Goal: Transaction & Acquisition: Book appointment/travel/reservation

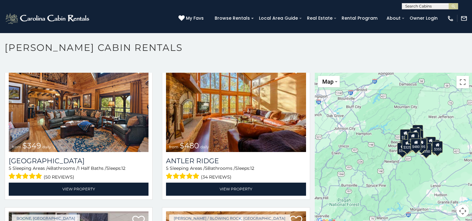
scroll to position [3, 0]
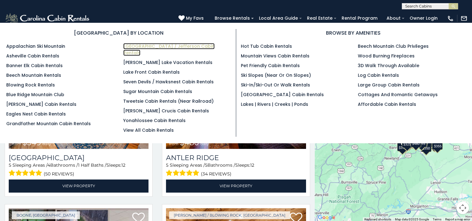
click at [208, 46] on link "[GEOGRAPHIC_DATA] / Jefferson Cabin Rentals" at bounding box center [168, 49] width 91 height 13
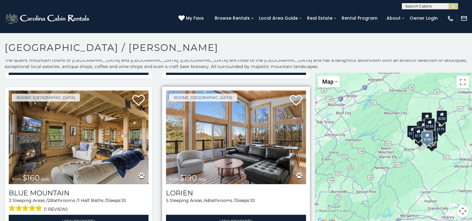
scroll to position [3, 0]
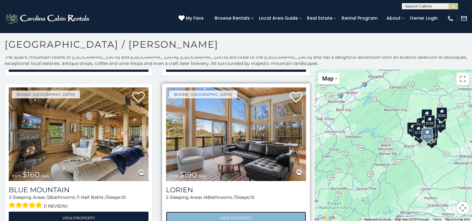
click at [211, 212] on link "View Property" at bounding box center [236, 218] width 140 height 13
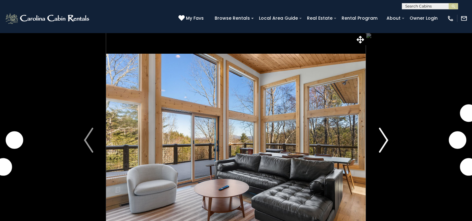
click at [387, 134] on img "Next" at bounding box center [383, 140] width 9 height 25
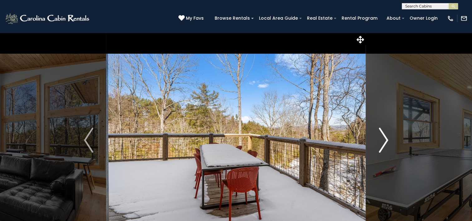
click at [383, 134] on img "Next" at bounding box center [383, 140] width 9 height 25
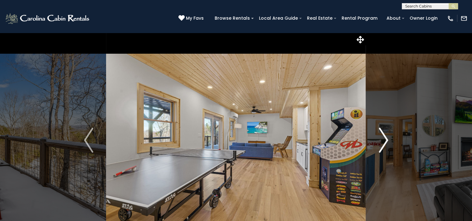
click at [383, 134] on img "Next" at bounding box center [383, 140] width 9 height 25
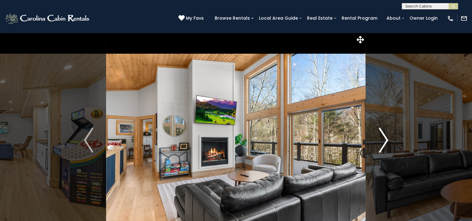
click at [383, 134] on img "Next" at bounding box center [383, 140] width 9 height 25
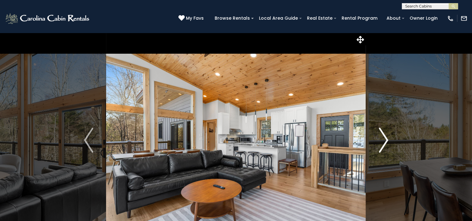
click at [383, 134] on img "Next" at bounding box center [383, 140] width 9 height 25
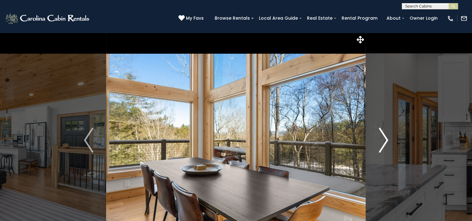
click at [383, 134] on img "Next" at bounding box center [383, 140] width 9 height 25
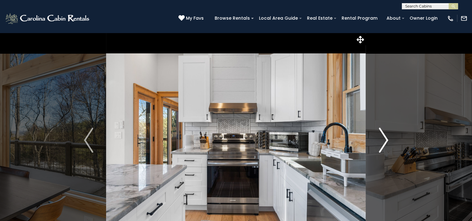
click at [383, 134] on img "Next" at bounding box center [383, 140] width 9 height 25
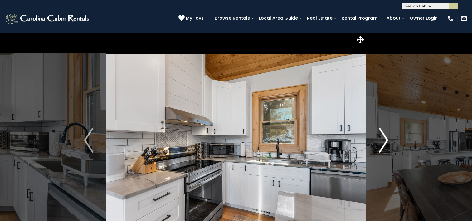
click at [383, 134] on img "Next" at bounding box center [383, 140] width 9 height 25
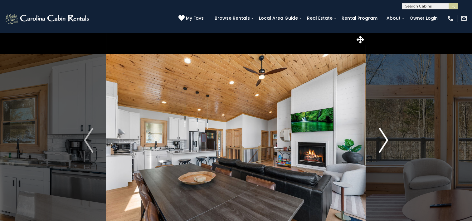
click at [383, 134] on img "Next" at bounding box center [383, 140] width 9 height 25
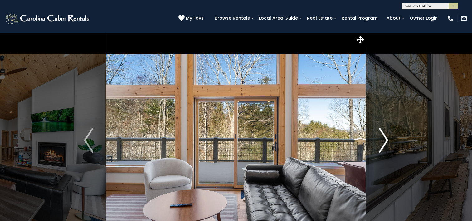
click at [383, 134] on img "Next" at bounding box center [383, 140] width 9 height 25
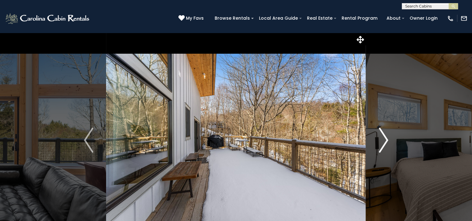
click at [383, 134] on img "Next" at bounding box center [383, 140] width 9 height 25
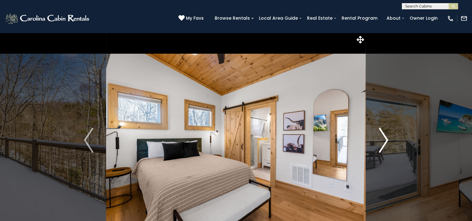
click at [383, 134] on img "Next" at bounding box center [383, 140] width 9 height 25
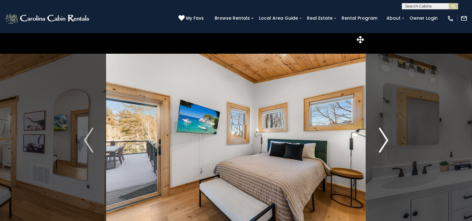
click at [383, 134] on img "Next" at bounding box center [383, 140] width 9 height 25
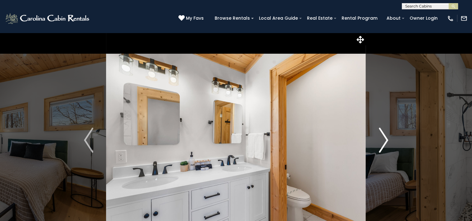
click at [383, 134] on img "Next" at bounding box center [383, 140] width 9 height 25
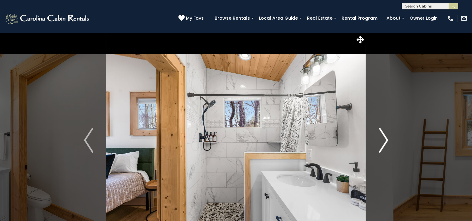
click at [383, 134] on img "Next" at bounding box center [383, 140] width 9 height 25
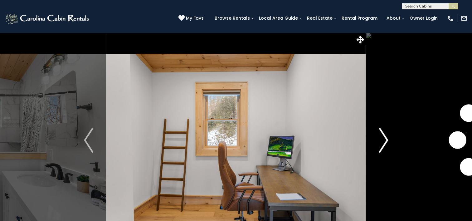
click at [383, 134] on img "Next" at bounding box center [383, 140] width 9 height 25
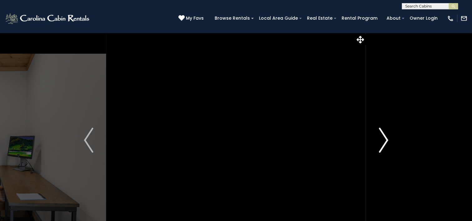
click at [383, 134] on img "Next" at bounding box center [383, 140] width 9 height 25
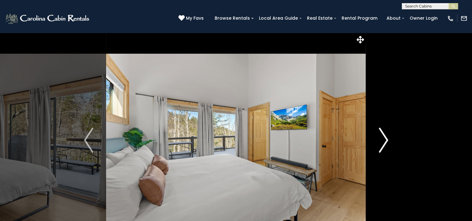
click at [383, 134] on img "Next" at bounding box center [383, 140] width 9 height 25
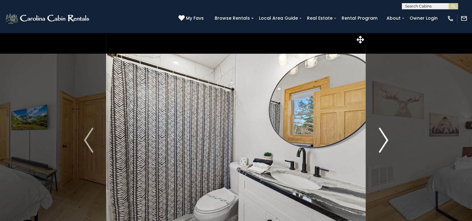
click at [383, 134] on img "Next" at bounding box center [383, 140] width 9 height 25
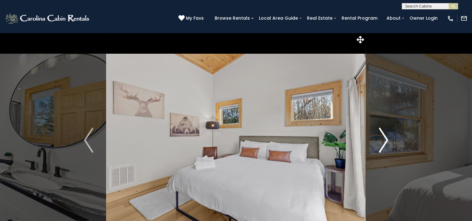
click at [383, 134] on img "Next" at bounding box center [383, 140] width 9 height 25
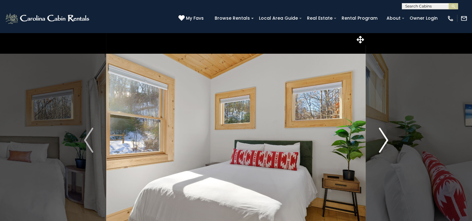
click at [383, 134] on img "Next" at bounding box center [383, 140] width 9 height 25
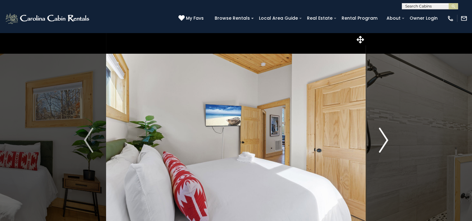
click at [383, 134] on img "Next" at bounding box center [383, 140] width 9 height 25
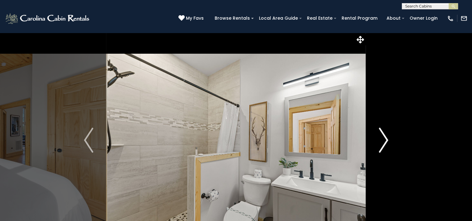
click at [383, 134] on img "Next" at bounding box center [383, 140] width 9 height 25
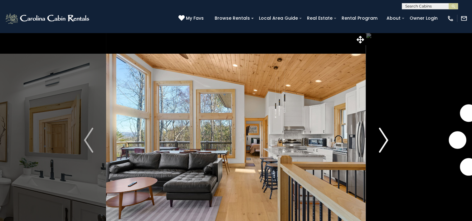
click at [383, 134] on img "Next" at bounding box center [383, 140] width 9 height 25
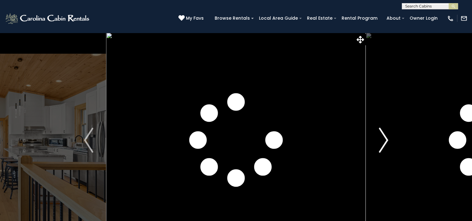
click at [383, 134] on img "Next" at bounding box center [383, 140] width 9 height 25
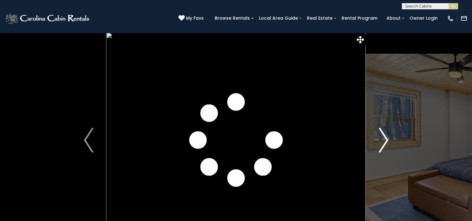
click at [383, 134] on img "Next" at bounding box center [383, 140] width 9 height 25
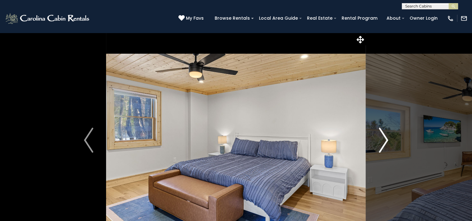
click at [383, 134] on img "Next" at bounding box center [383, 140] width 9 height 25
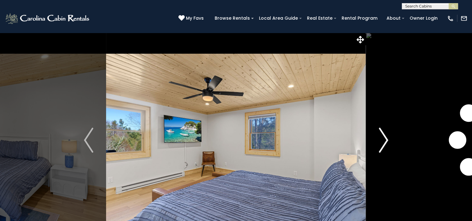
click at [383, 134] on img "Next" at bounding box center [383, 140] width 9 height 25
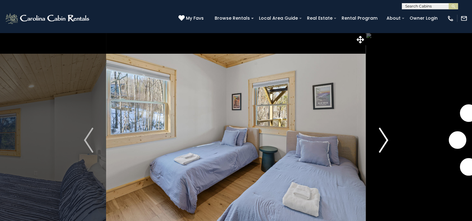
click at [383, 134] on img "Next" at bounding box center [383, 140] width 9 height 25
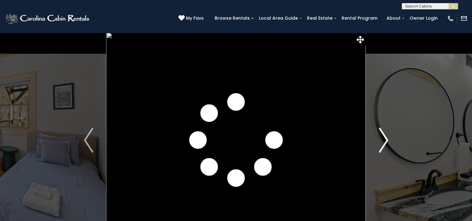
click at [383, 134] on img "Next" at bounding box center [383, 140] width 9 height 25
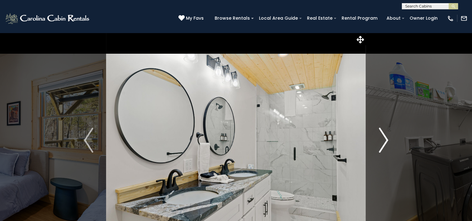
click at [383, 134] on img "Next" at bounding box center [383, 140] width 9 height 25
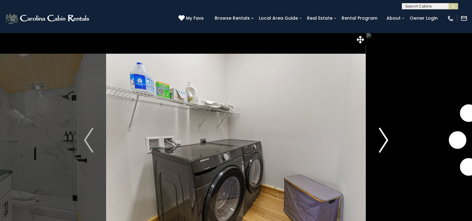
click at [383, 134] on img "Next" at bounding box center [383, 140] width 9 height 25
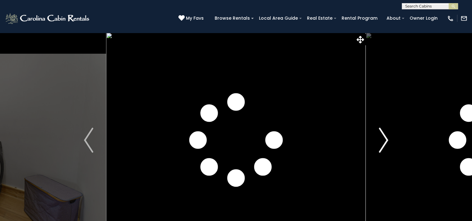
click at [383, 134] on img "Next" at bounding box center [383, 140] width 9 height 25
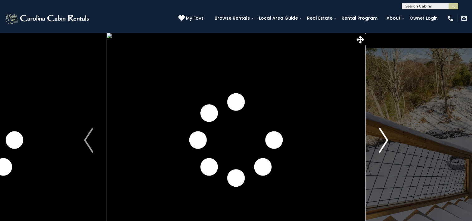
click at [383, 134] on img "Next" at bounding box center [383, 140] width 9 height 25
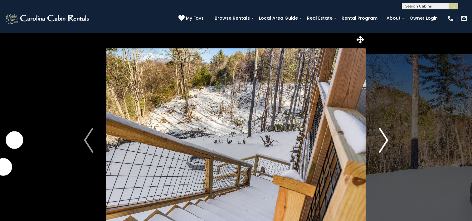
click at [383, 134] on img "Next" at bounding box center [383, 140] width 9 height 25
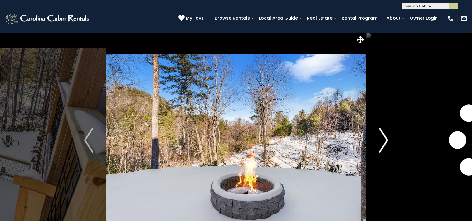
click at [383, 134] on img "Next" at bounding box center [383, 140] width 9 height 25
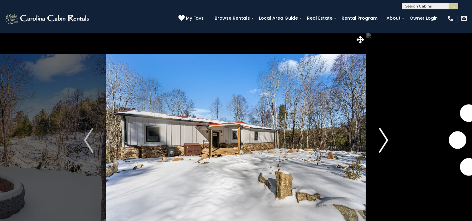
click at [383, 134] on img "Next" at bounding box center [383, 140] width 9 height 25
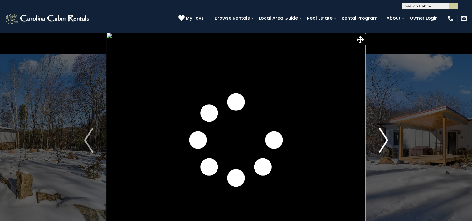
click at [383, 134] on img "Next" at bounding box center [383, 140] width 9 height 25
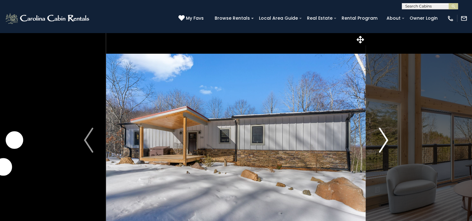
click at [383, 134] on img "Next" at bounding box center [383, 140] width 9 height 25
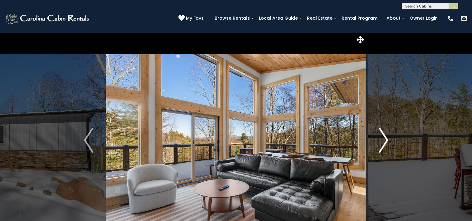
click at [383, 134] on img "Next" at bounding box center [383, 140] width 9 height 25
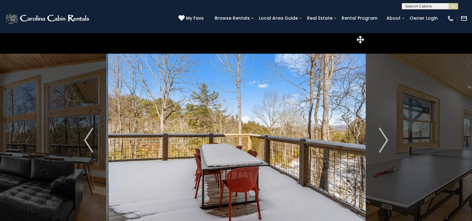
click at [175, 15] on div "(828) 295-6000 My Favs Browse Rentals Local Area Guide Activities & Attractions…" at bounding box center [236, 20] width 472 height 23
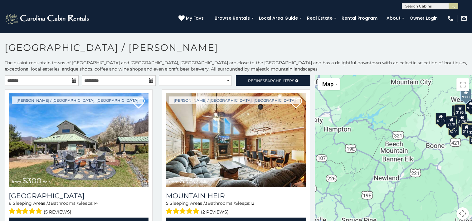
scroll to position [3, 0]
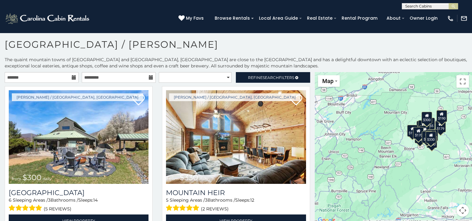
click at [73, 76] on icon at bounding box center [74, 77] width 4 height 4
click at [60, 75] on input "text" at bounding box center [42, 77] width 74 height 11
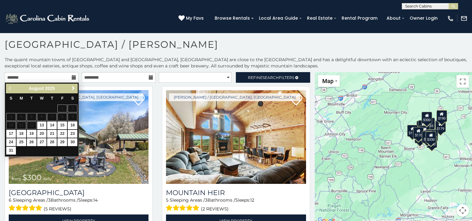
click at [74, 85] on link "Next" at bounding box center [73, 89] width 8 height 8
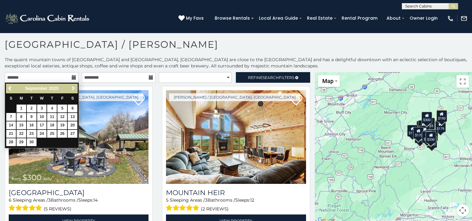
click at [74, 85] on link "Next" at bounding box center [73, 89] width 8 height 8
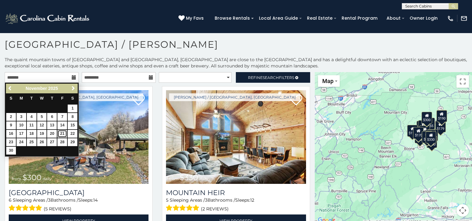
click at [65, 134] on link "21" at bounding box center [62, 134] width 10 height 8
type input "**********"
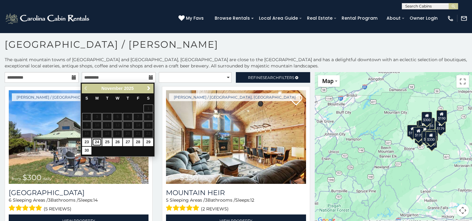
click at [99, 143] on link "24" at bounding box center [97, 142] width 10 height 8
type input "**********"
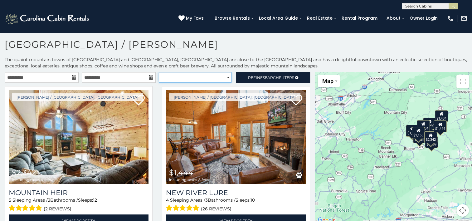
click at [225, 77] on select "**********" at bounding box center [195, 77] width 73 height 11
click at [159, 72] on select "**********" at bounding box center [195, 77] width 73 height 11
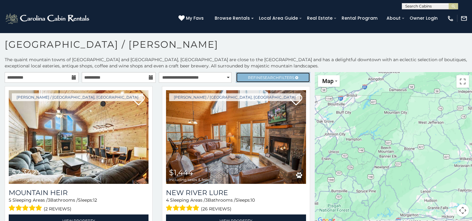
click at [255, 78] on span "Refine Search Filters" at bounding box center [271, 77] width 46 height 5
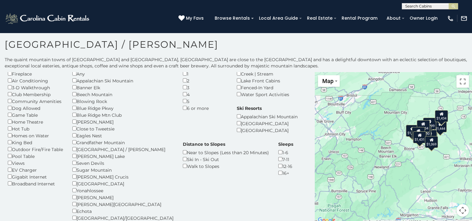
scroll to position [27, 0]
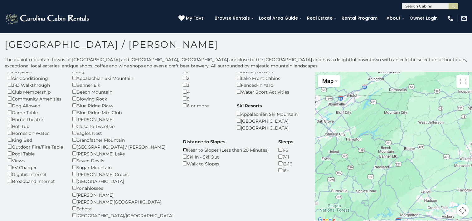
scroll to position [21, 0]
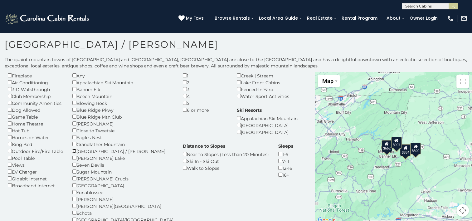
scroll to position [23, 0]
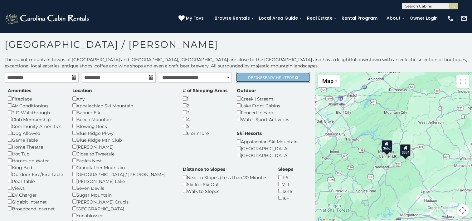
click at [256, 79] on link "Refine Search Filters" at bounding box center [273, 77] width 74 height 11
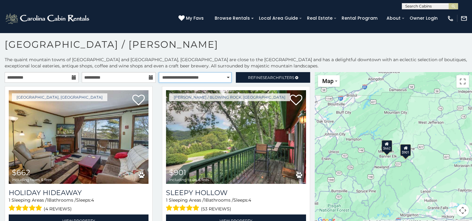
click at [227, 78] on select "**********" at bounding box center [195, 77] width 73 height 11
click at [159, 72] on select "**********" at bounding box center [195, 77] width 73 height 11
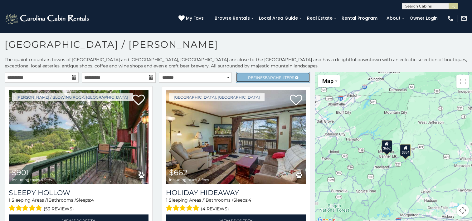
click at [248, 76] on span "Refine Search Filters" at bounding box center [271, 77] width 46 height 5
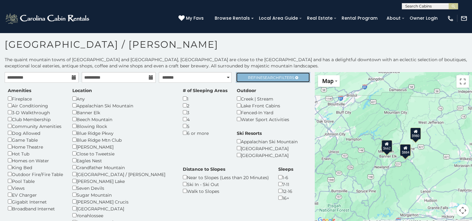
click at [267, 76] on span "Search" at bounding box center [271, 77] width 16 height 5
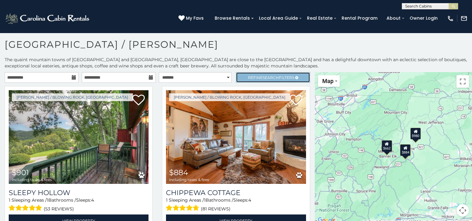
click at [267, 76] on span "Search" at bounding box center [271, 77] width 16 height 5
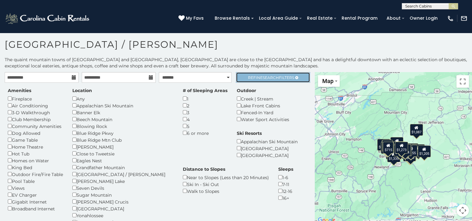
click at [248, 76] on span "Refine Search Filters" at bounding box center [271, 77] width 46 height 5
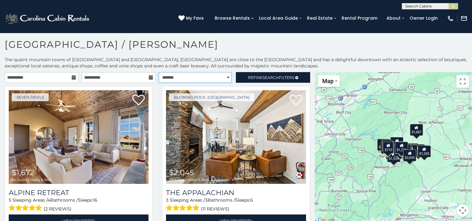
click at [225, 73] on select "**********" at bounding box center [195, 77] width 73 height 11
select select "*********"
click at [159, 72] on select "**********" at bounding box center [195, 77] width 73 height 11
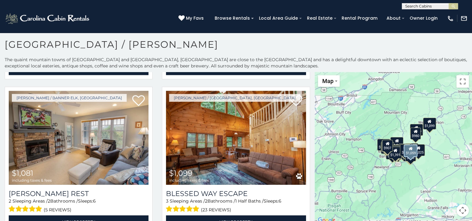
scroll to position [1833, 0]
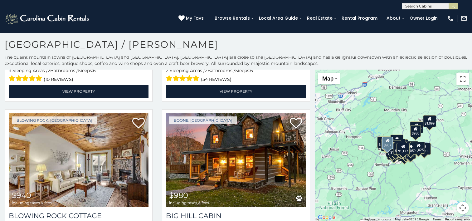
scroll to position [1349, 0]
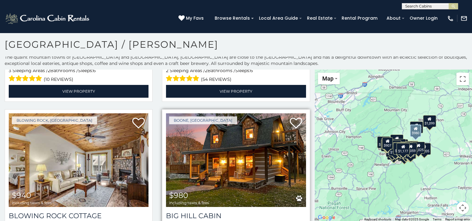
click at [192, 156] on img at bounding box center [236, 160] width 140 height 94
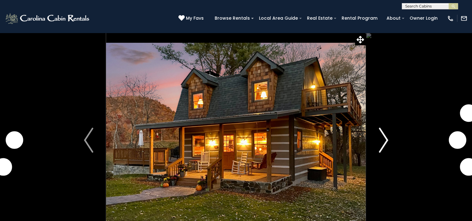
click at [387, 140] on img "Next" at bounding box center [383, 140] width 9 height 25
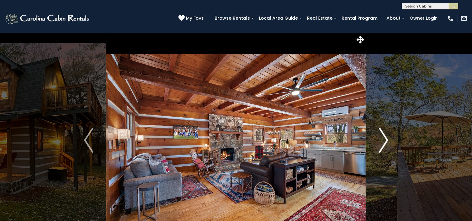
click at [387, 140] on img "Next" at bounding box center [383, 140] width 9 height 25
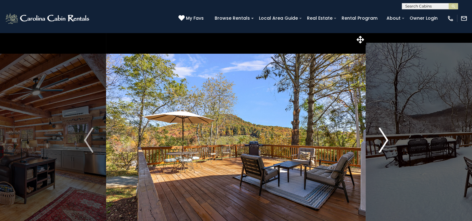
click at [387, 140] on img "Next" at bounding box center [383, 140] width 9 height 25
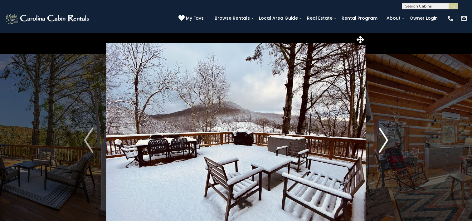
click at [387, 140] on img "Next" at bounding box center [383, 140] width 9 height 25
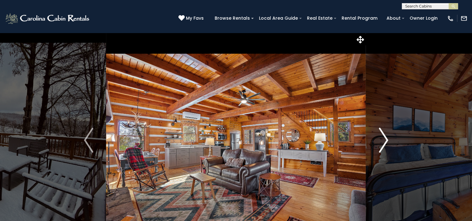
click at [387, 140] on img "Next" at bounding box center [383, 140] width 9 height 25
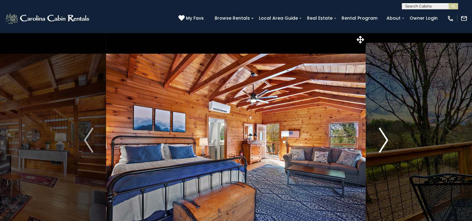
click at [387, 140] on img "Next" at bounding box center [383, 140] width 9 height 25
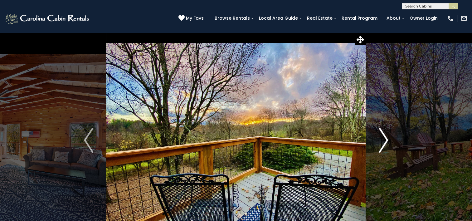
click at [387, 140] on img "Next" at bounding box center [383, 140] width 9 height 25
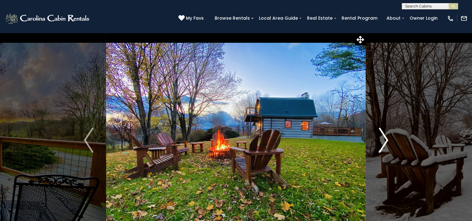
click at [387, 140] on img "Next" at bounding box center [383, 140] width 9 height 25
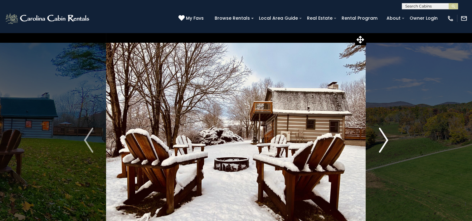
click at [387, 140] on img "Next" at bounding box center [383, 140] width 9 height 25
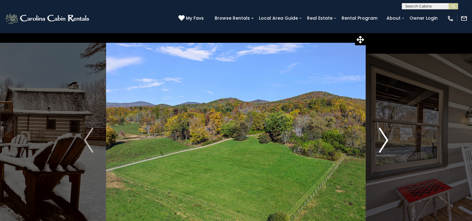
click at [387, 140] on img "Next" at bounding box center [383, 140] width 9 height 25
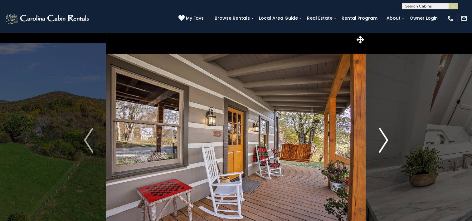
click at [387, 140] on img "Next" at bounding box center [383, 140] width 9 height 25
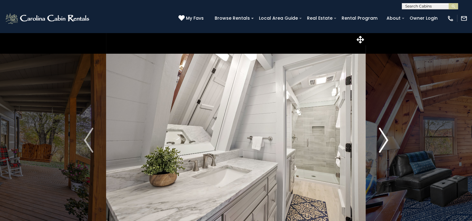
click at [387, 140] on img "Next" at bounding box center [383, 140] width 9 height 25
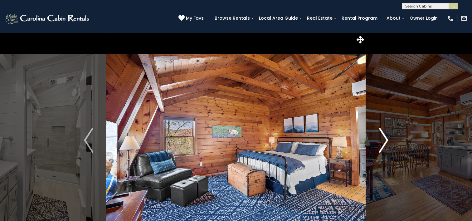
click at [387, 140] on img "Next" at bounding box center [383, 140] width 9 height 25
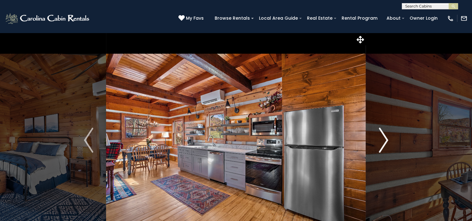
click at [387, 140] on img "Next" at bounding box center [383, 140] width 9 height 25
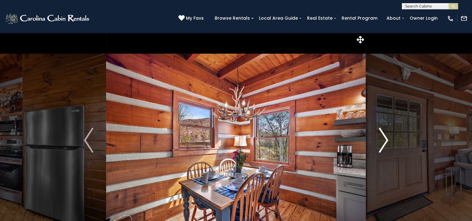
click at [387, 140] on img "Next" at bounding box center [383, 140] width 9 height 25
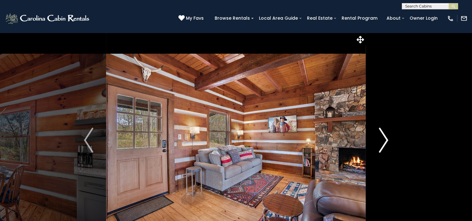
click at [387, 140] on img "Next" at bounding box center [383, 140] width 9 height 25
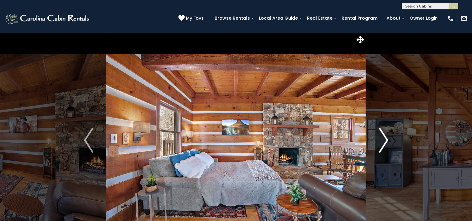
click at [387, 140] on img "Next" at bounding box center [383, 140] width 9 height 25
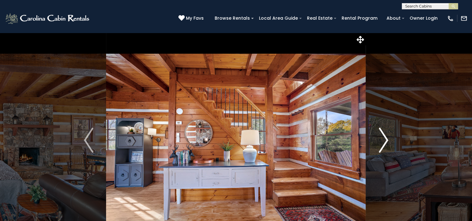
click at [387, 140] on img "Next" at bounding box center [383, 140] width 9 height 25
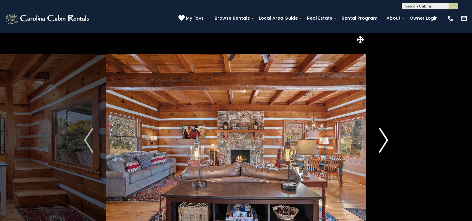
click at [387, 140] on img "Next" at bounding box center [383, 140] width 9 height 25
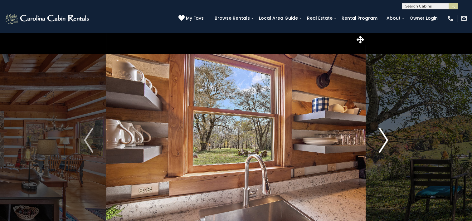
click at [387, 140] on img "Next" at bounding box center [383, 140] width 9 height 25
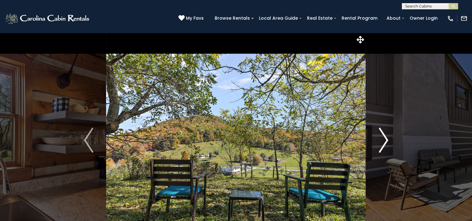
click at [387, 140] on img "Next" at bounding box center [383, 140] width 9 height 25
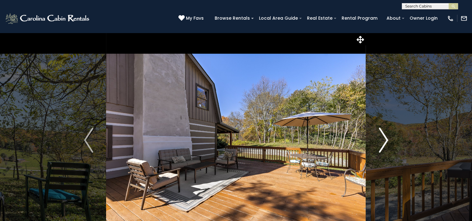
click at [387, 140] on img "Next" at bounding box center [383, 140] width 9 height 25
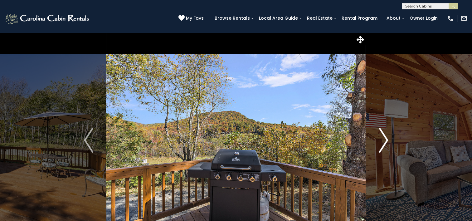
click at [387, 140] on img "Next" at bounding box center [383, 140] width 9 height 25
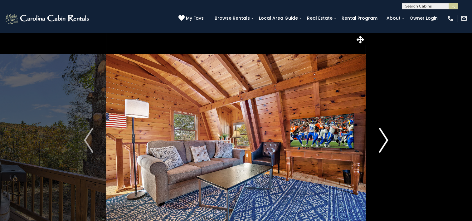
click at [387, 140] on img "Next" at bounding box center [383, 140] width 9 height 25
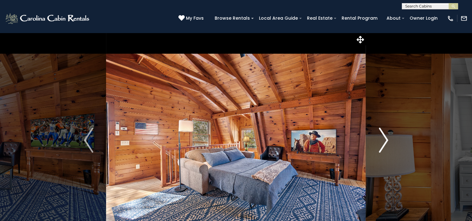
click at [387, 140] on img "Next" at bounding box center [383, 140] width 9 height 25
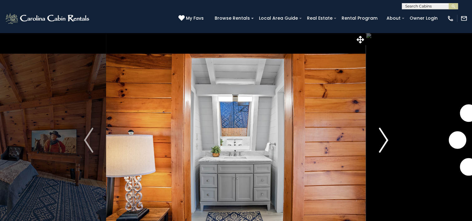
click at [387, 140] on img "Next" at bounding box center [383, 140] width 9 height 25
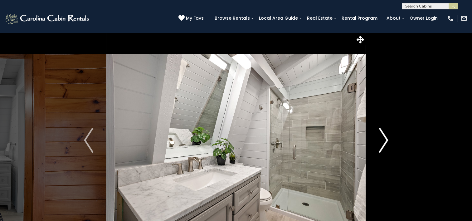
click at [387, 140] on img "Next" at bounding box center [383, 140] width 9 height 25
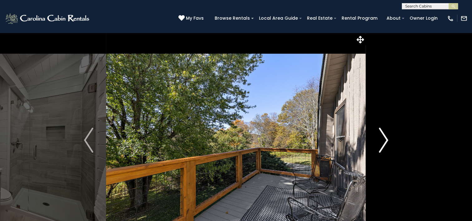
click at [387, 140] on img "Next" at bounding box center [383, 140] width 9 height 25
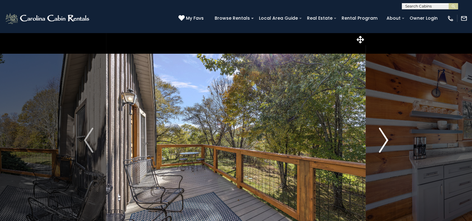
click at [387, 140] on img "Next" at bounding box center [383, 140] width 9 height 25
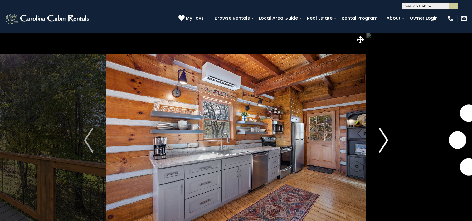
click at [387, 140] on img "Next" at bounding box center [383, 140] width 9 height 25
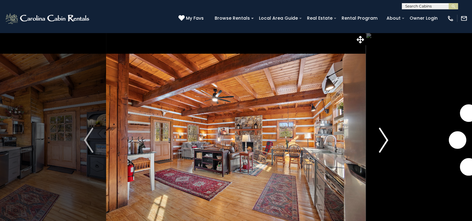
click at [387, 140] on img "Next" at bounding box center [383, 140] width 9 height 25
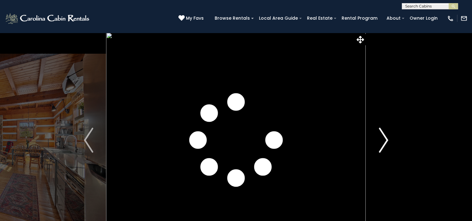
click at [387, 140] on img "Next" at bounding box center [383, 140] width 9 height 25
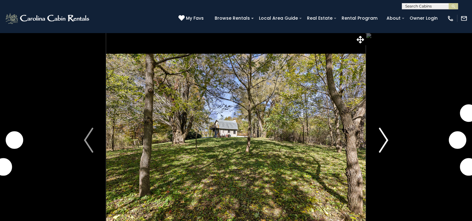
click at [387, 140] on img "Next" at bounding box center [383, 140] width 9 height 25
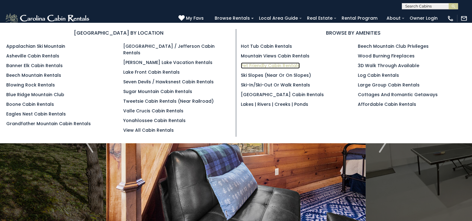
click at [263, 66] on link "Pet Friendly Cabin Rentals" at bounding box center [270, 65] width 59 height 6
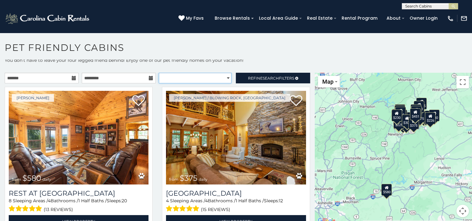
click at [225, 76] on select "**********" at bounding box center [195, 78] width 73 height 11
select select "*********"
click at [159, 73] on select "**********" at bounding box center [195, 78] width 73 height 11
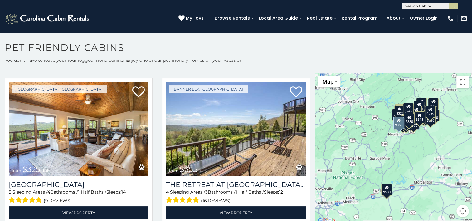
scroll to position [316, 0]
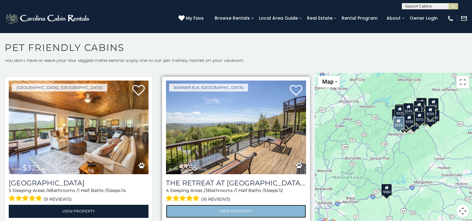
click at [228, 205] on link "View Property" at bounding box center [236, 211] width 140 height 13
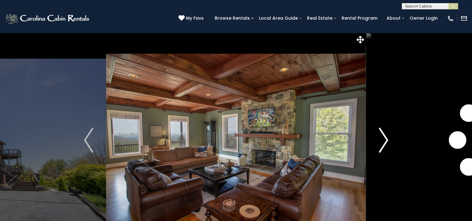
click at [380, 140] on img "Next" at bounding box center [383, 140] width 9 height 25
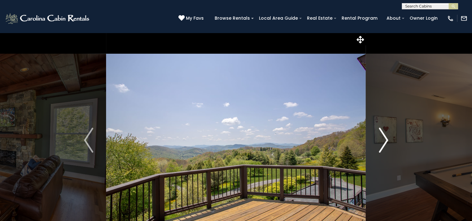
click at [380, 140] on img "Next" at bounding box center [383, 140] width 9 height 25
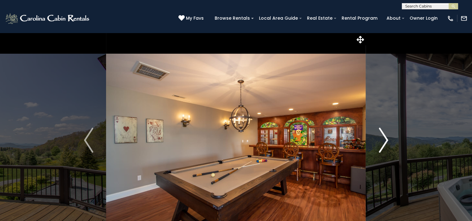
click at [380, 140] on img "Next" at bounding box center [383, 140] width 9 height 25
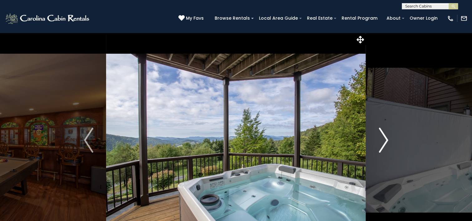
click at [380, 140] on img "Next" at bounding box center [383, 140] width 9 height 25
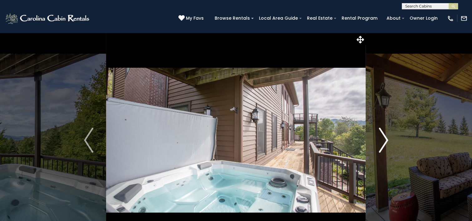
click at [380, 140] on img "Next" at bounding box center [383, 140] width 9 height 25
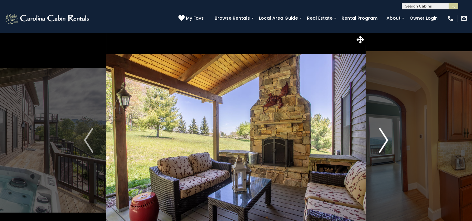
click at [380, 140] on img "Next" at bounding box center [383, 140] width 9 height 25
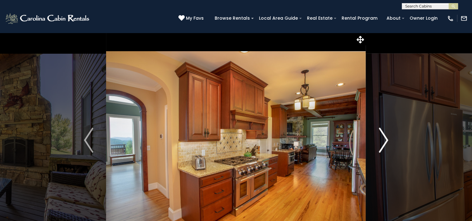
click at [380, 140] on img "Next" at bounding box center [383, 140] width 9 height 25
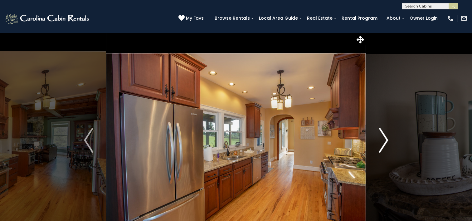
click at [380, 140] on img "Next" at bounding box center [383, 140] width 9 height 25
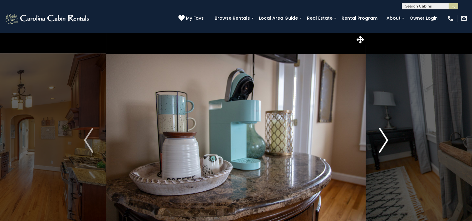
click at [380, 140] on img "Next" at bounding box center [383, 140] width 9 height 25
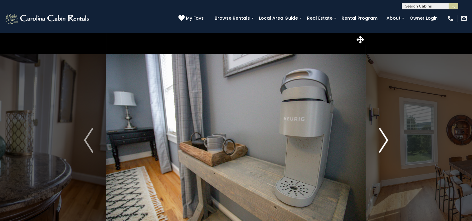
click at [380, 140] on img "Next" at bounding box center [383, 140] width 9 height 25
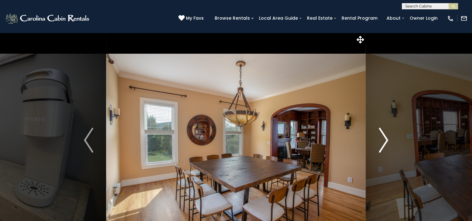
click at [380, 140] on img "Next" at bounding box center [383, 140] width 9 height 25
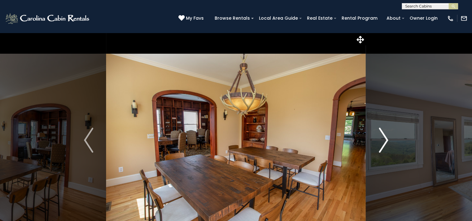
click at [380, 140] on img "Next" at bounding box center [383, 140] width 9 height 25
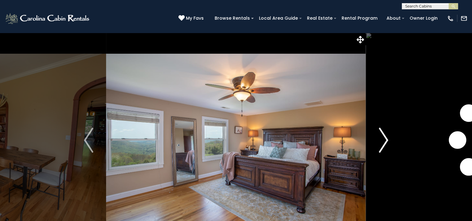
click at [380, 140] on img "Next" at bounding box center [383, 140] width 9 height 25
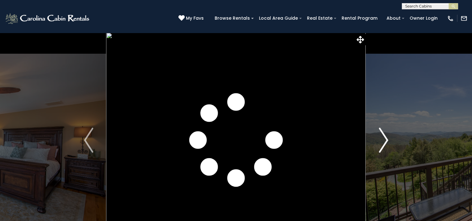
click at [380, 140] on img "Next" at bounding box center [383, 140] width 9 height 25
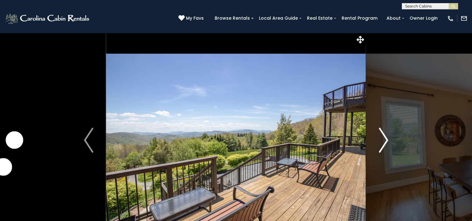
click at [380, 140] on img "Next" at bounding box center [383, 140] width 9 height 25
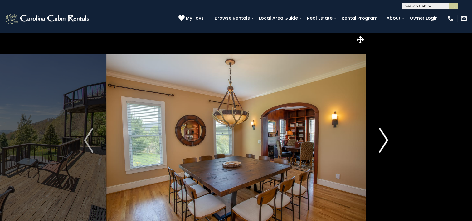
click at [380, 140] on img "Next" at bounding box center [383, 140] width 9 height 25
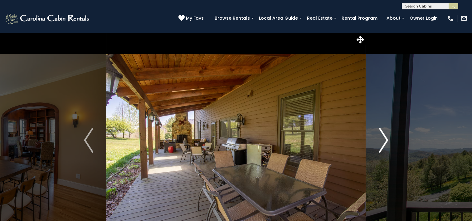
click at [380, 140] on img "Next" at bounding box center [383, 140] width 9 height 25
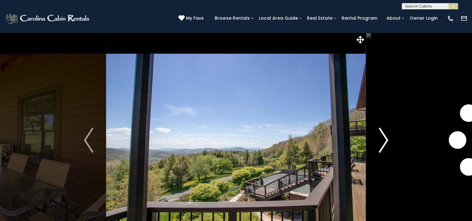
click at [380, 140] on img "Next" at bounding box center [383, 140] width 9 height 25
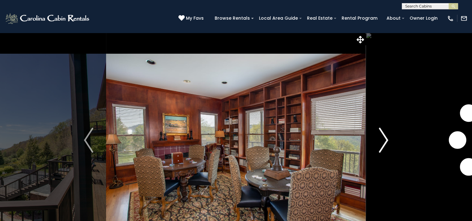
click at [380, 140] on img "Next" at bounding box center [383, 140] width 9 height 25
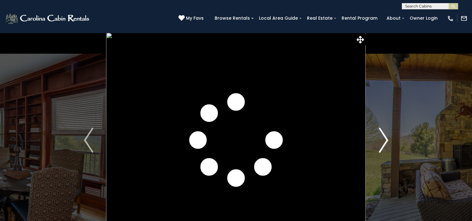
click at [380, 140] on img "Next" at bounding box center [383, 140] width 9 height 25
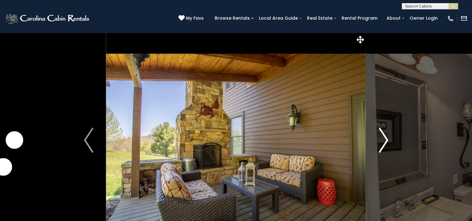
click at [380, 140] on img "Next" at bounding box center [383, 140] width 9 height 25
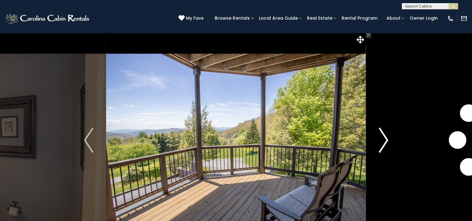
click at [380, 140] on img "Next" at bounding box center [383, 140] width 9 height 25
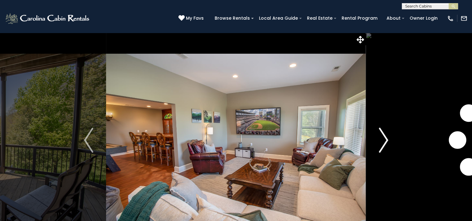
click at [380, 140] on img "Next" at bounding box center [383, 140] width 9 height 25
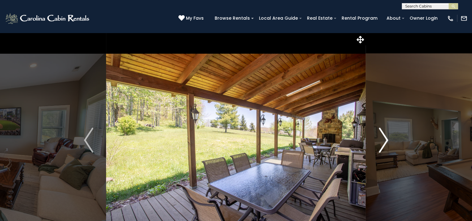
click at [380, 140] on img "Next" at bounding box center [383, 140] width 9 height 25
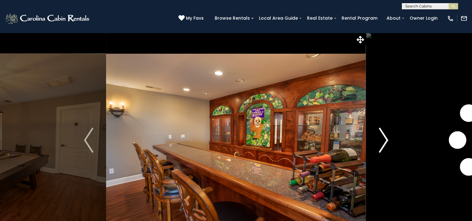
click at [380, 140] on img "Next" at bounding box center [383, 140] width 9 height 25
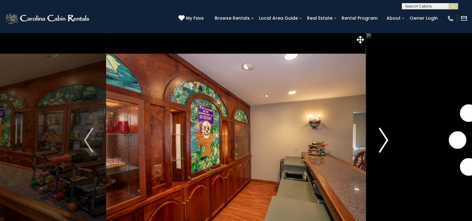
click at [380, 140] on img "Next" at bounding box center [383, 140] width 9 height 25
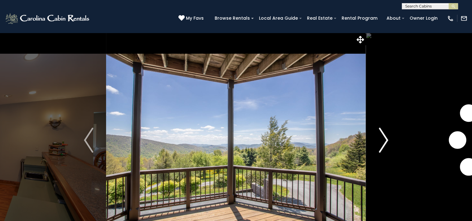
click at [380, 140] on img "Next" at bounding box center [383, 140] width 9 height 25
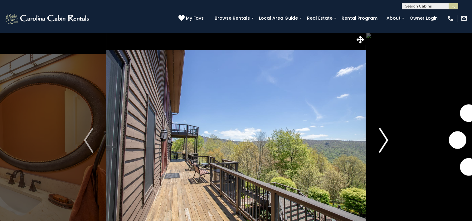
click at [380, 140] on img "Next" at bounding box center [383, 140] width 9 height 25
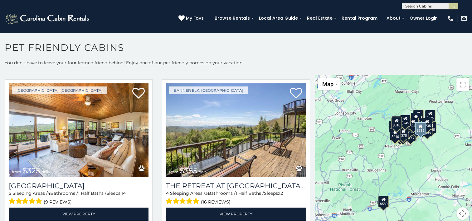
scroll to position [316, 0]
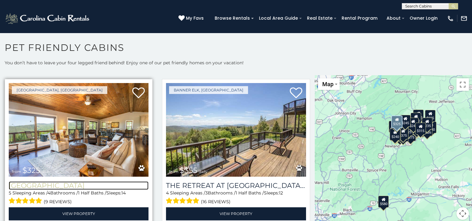
click at [84, 181] on h3 "[GEOGRAPHIC_DATA]" at bounding box center [79, 185] width 140 height 8
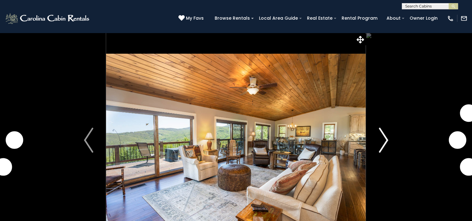
click at [381, 136] on img "Next" at bounding box center [383, 140] width 9 height 25
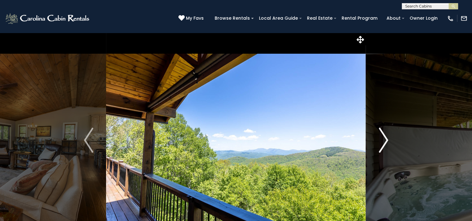
click at [381, 136] on img "Next" at bounding box center [383, 140] width 9 height 25
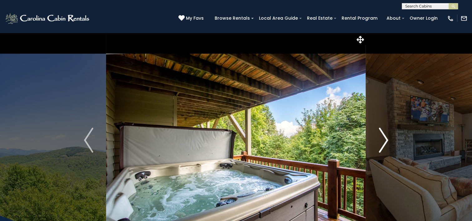
click at [381, 136] on img "Next" at bounding box center [383, 140] width 9 height 25
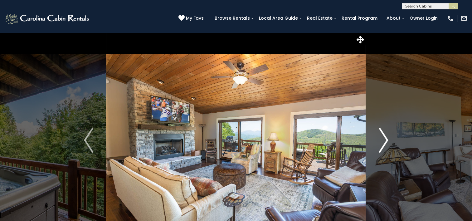
click at [381, 136] on img "Next" at bounding box center [383, 140] width 9 height 25
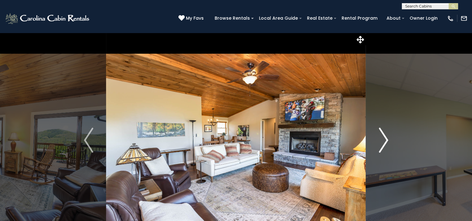
click at [381, 136] on img "Next" at bounding box center [383, 140] width 9 height 25
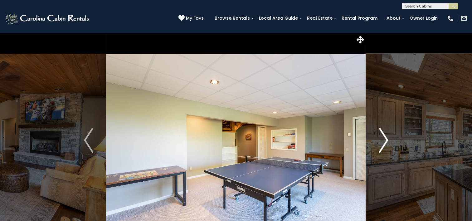
click at [381, 136] on img "Next" at bounding box center [383, 140] width 9 height 25
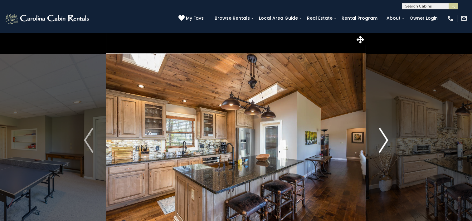
click at [381, 136] on img "Next" at bounding box center [383, 140] width 9 height 25
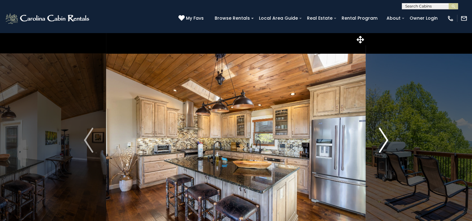
click at [381, 136] on img "Next" at bounding box center [383, 140] width 9 height 25
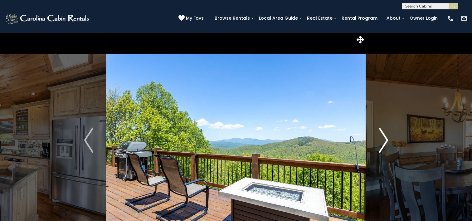
click at [381, 136] on img "Next" at bounding box center [383, 140] width 9 height 25
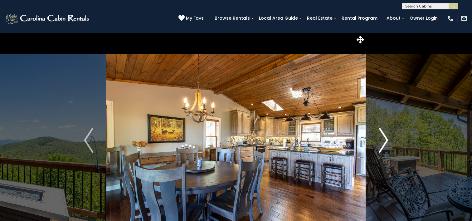
click at [381, 136] on img "Next" at bounding box center [383, 140] width 9 height 25
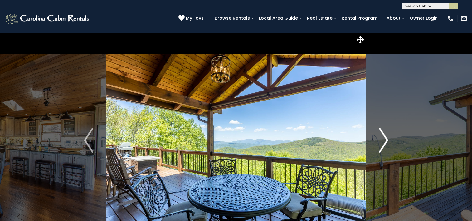
click at [381, 136] on img "Next" at bounding box center [383, 140] width 9 height 25
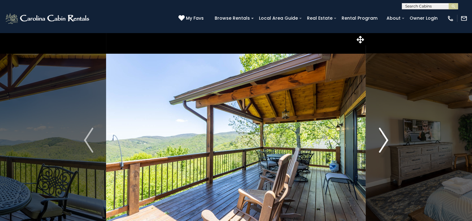
click at [381, 136] on img "Next" at bounding box center [383, 140] width 9 height 25
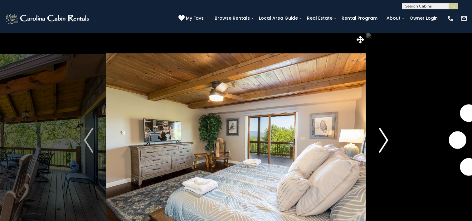
click at [381, 136] on img "Next" at bounding box center [383, 140] width 9 height 25
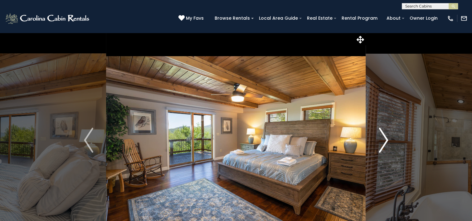
click at [381, 136] on img "Next" at bounding box center [383, 140] width 9 height 25
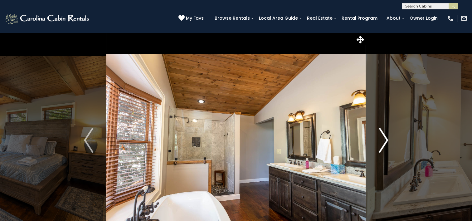
click at [381, 136] on img "Next" at bounding box center [383, 140] width 9 height 25
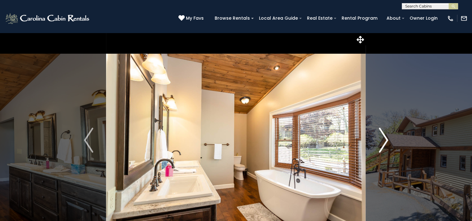
click at [381, 136] on img "Next" at bounding box center [383, 140] width 9 height 25
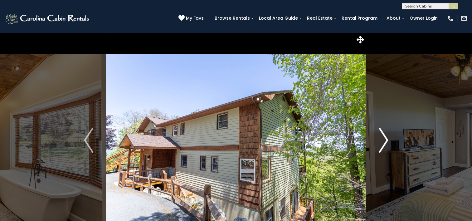
click at [381, 136] on img "Next" at bounding box center [383, 140] width 9 height 25
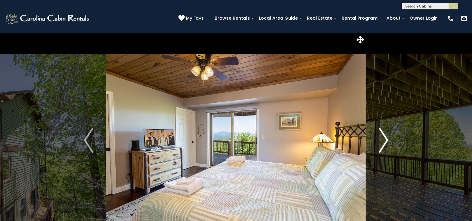
click at [381, 136] on img "Next" at bounding box center [383, 140] width 9 height 25
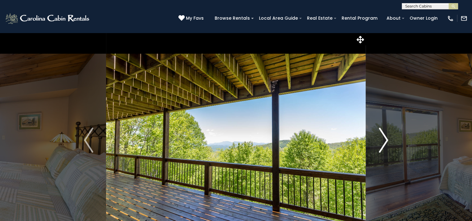
click at [381, 136] on img "Next" at bounding box center [383, 140] width 9 height 25
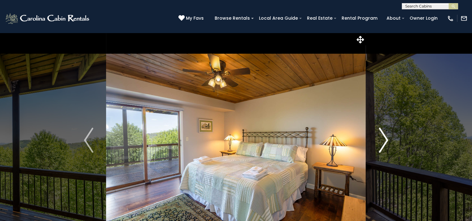
click at [381, 136] on img "Next" at bounding box center [383, 140] width 9 height 25
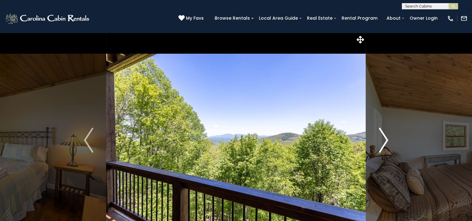
click at [381, 136] on img "Next" at bounding box center [383, 140] width 9 height 25
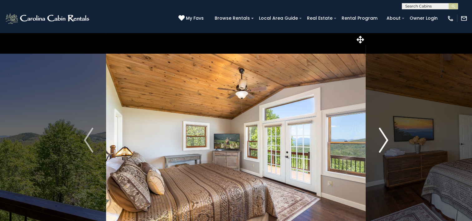
click at [381, 136] on img "Next" at bounding box center [383, 140] width 9 height 25
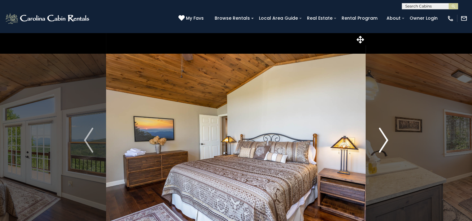
click at [381, 136] on img "Next" at bounding box center [383, 140] width 9 height 25
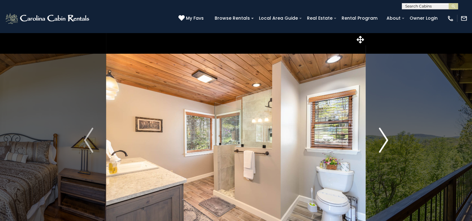
click at [381, 136] on img "Next" at bounding box center [383, 140] width 9 height 25
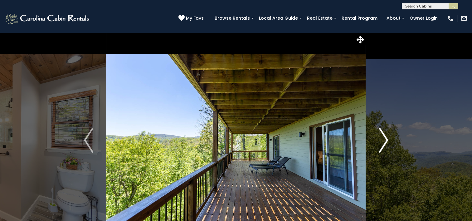
click at [381, 136] on img "Next" at bounding box center [383, 140] width 9 height 25
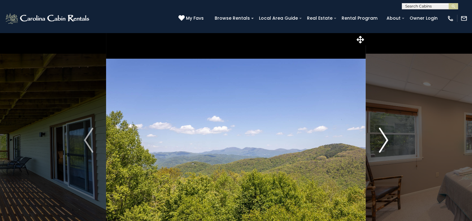
click at [381, 136] on img "Next" at bounding box center [383, 140] width 9 height 25
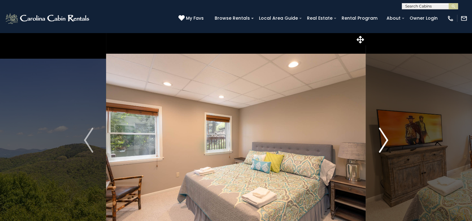
click at [381, 136] on img "Next" at bounding box center [383, 140] width 9 height 25
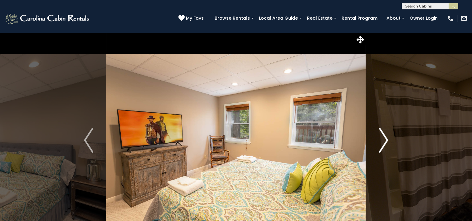
click at [381, 136] on img "Next" at bounding box center [383, 140] width 9 height 25
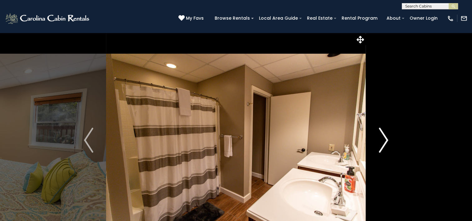
click at [381, 136] on img "Next" at bounding box center [383, 140] width 9 height 25
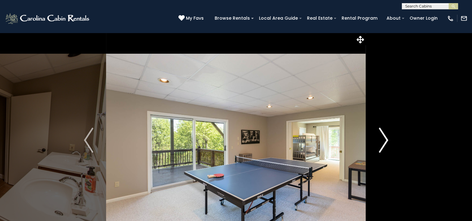
click at [381, 136] on img "Next" at bounding box center [383, 140] width 9 height 25
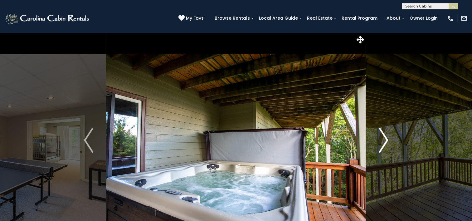
click at [381, 136] on img "Next" at bounding box center [383, 140] width 9 height 25
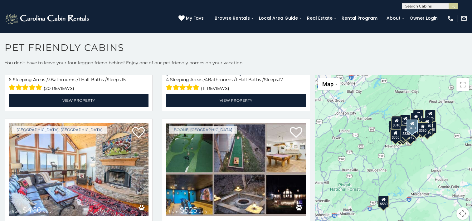
scroll to position [744, 0]
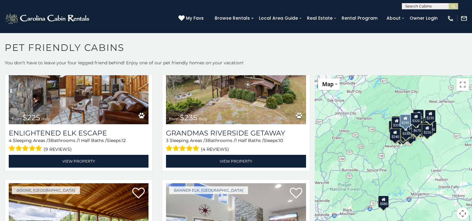
scroll to position [2125, 0]
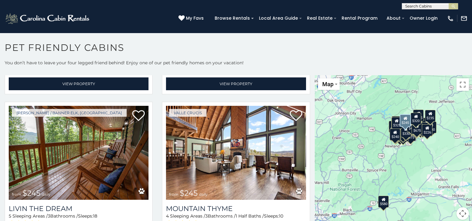
select select "**********"
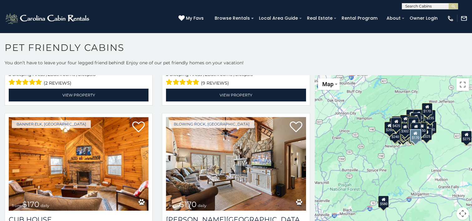
scroll to position [3794, 0]
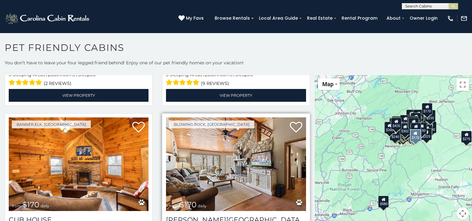
click at [245, 135] on img at bounding box center [236, 164] width 140 height 94
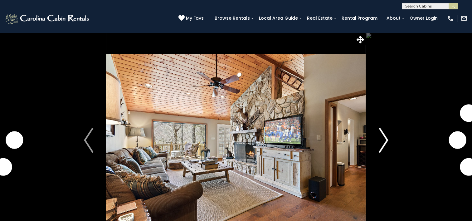
click at [383, 141] on img "Next" at bounding box center [383, 140] width 9 height 25
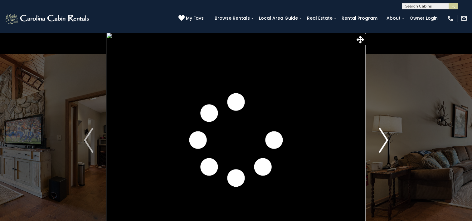
click at [383, 141] on img "Next" at bounding box center [383, 140] width 9 height 25
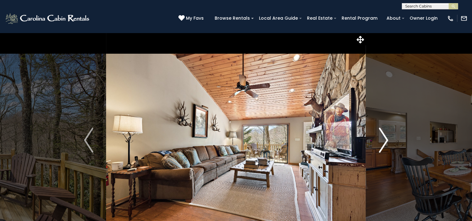
click at [383, 141] on img "Next" at bounding box center [383, 140] width 9 height 25
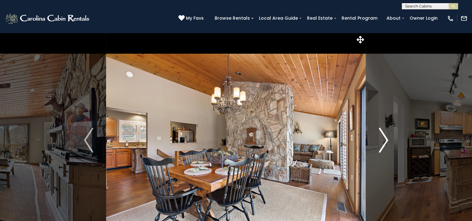
click at [383, 141] on img "Next" at bounding box center [383, 140] width 9 height 25
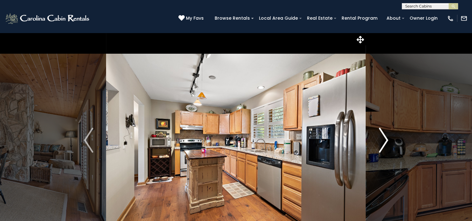
click at [383, 141] on img "Next" at bounding box center [383, 140] width 9 height 25
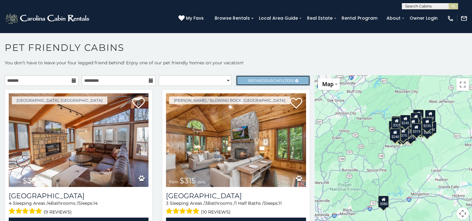
click at [248, 79] on span "Refine Search Filters" at bounding box center [271, 80] width 46 height 5
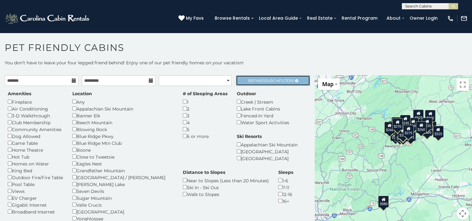
click at [283, 78] on span "Refine Search Filters" at bounding box center [271, 80] width 46 height 5
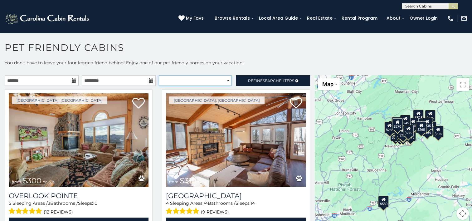
click at [222, 84] on select "**********" at bounding box center [195, 80] width 73 height 11
click at [159, 75] on select "**********" at bounding box center [195, 80] width 73 height 11
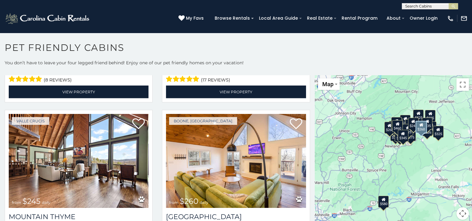
scroll to position [1820, 0]
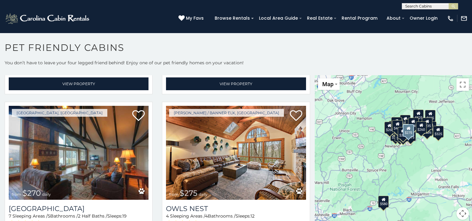
scroll to position [2, 0]
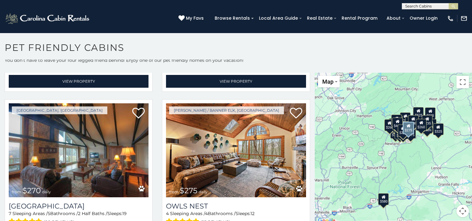
select select "**********"
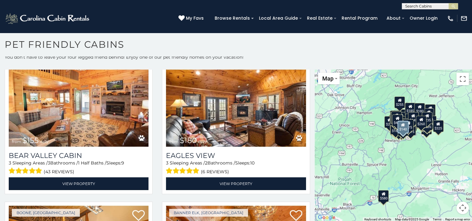
scroll to position [2631, 0]
